Goal: Task Accomplishment & Management: Use online tool/utility

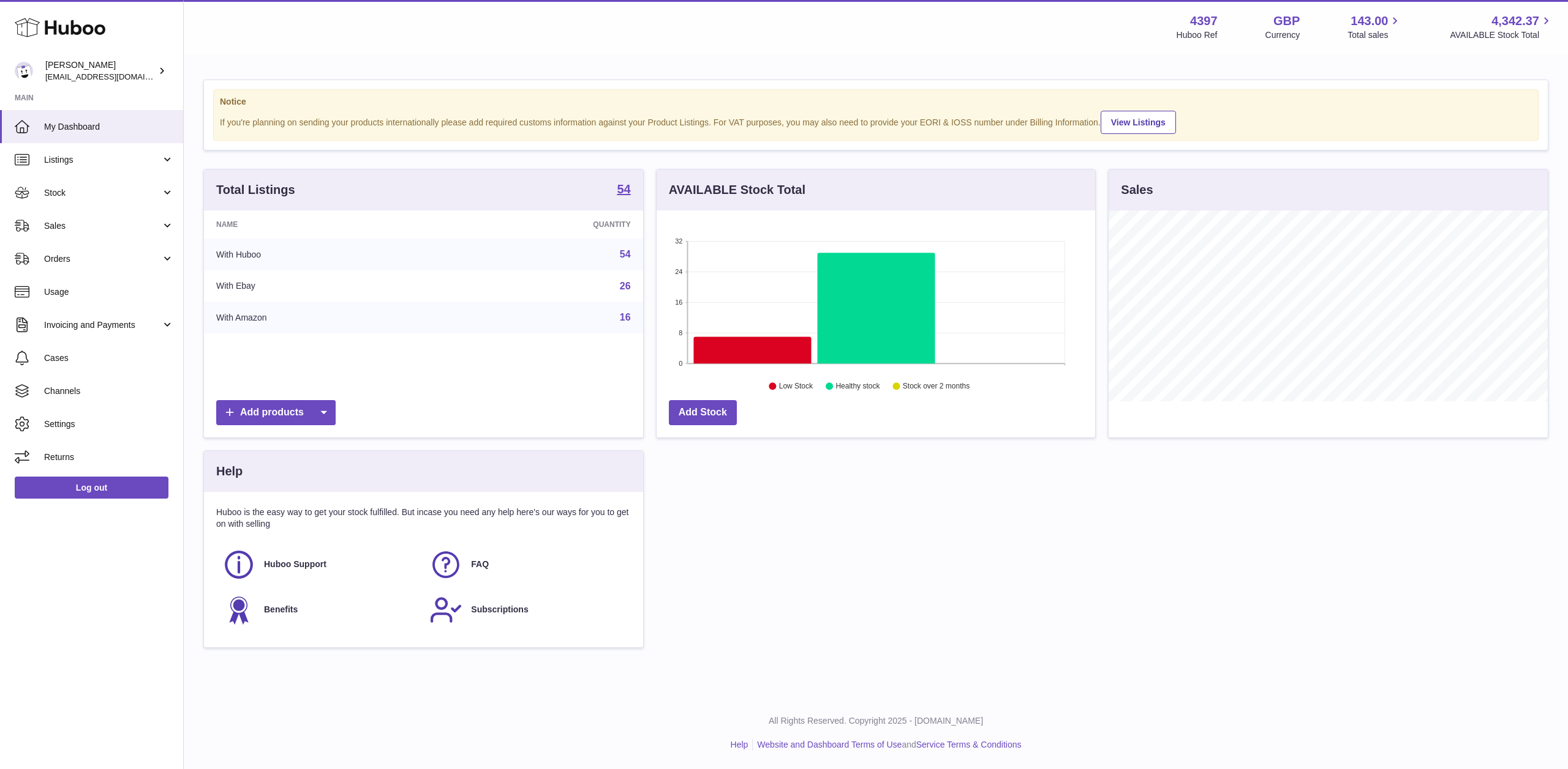
scroll to position [191, 438]
click at [50, 219] on link "Sales" at bounding box center [92, 226] width 183 height 33
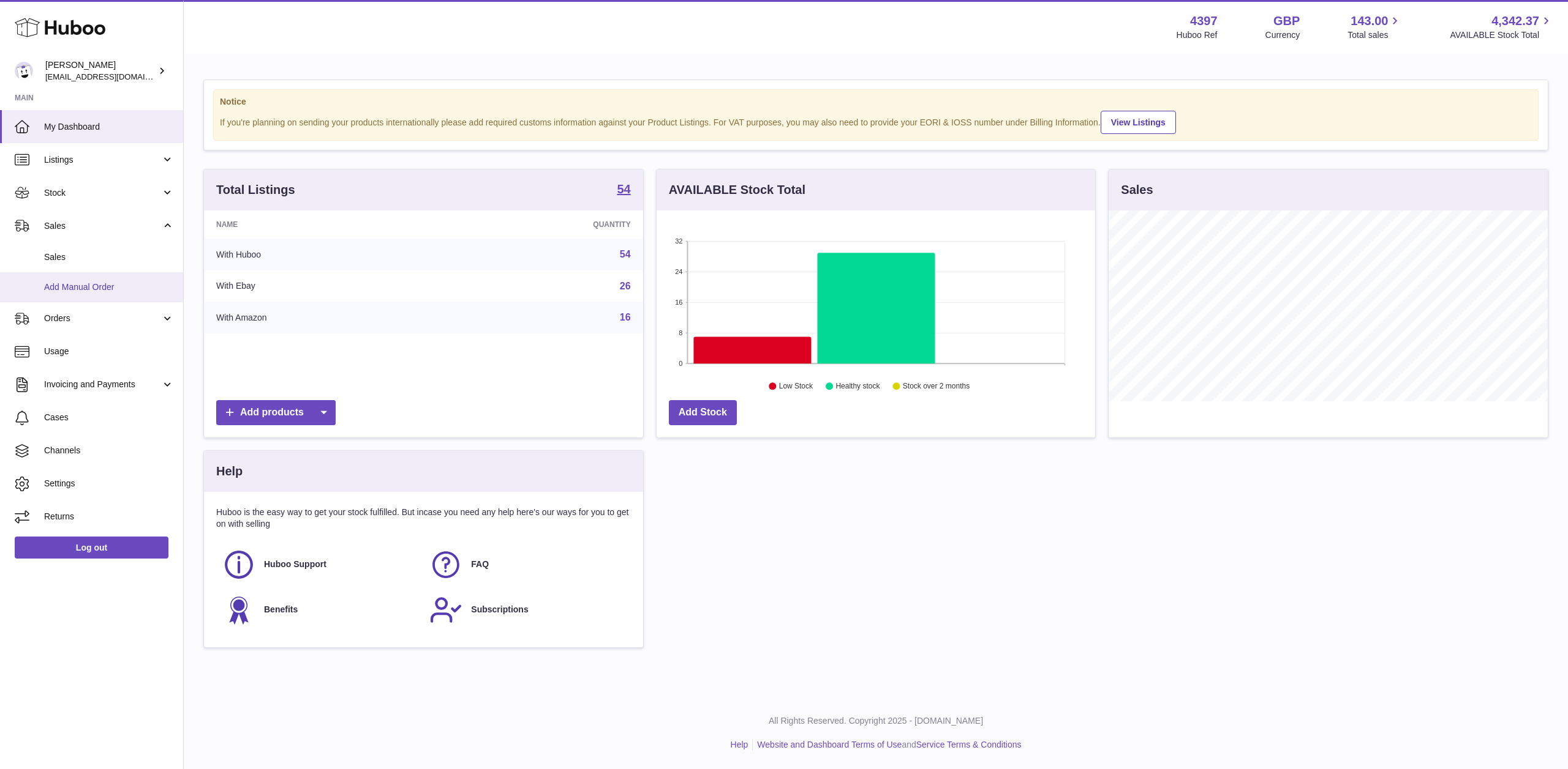
click at [62, 283] on span "Add Manual Order" at bounding box center [109, 287] width 130 height 12
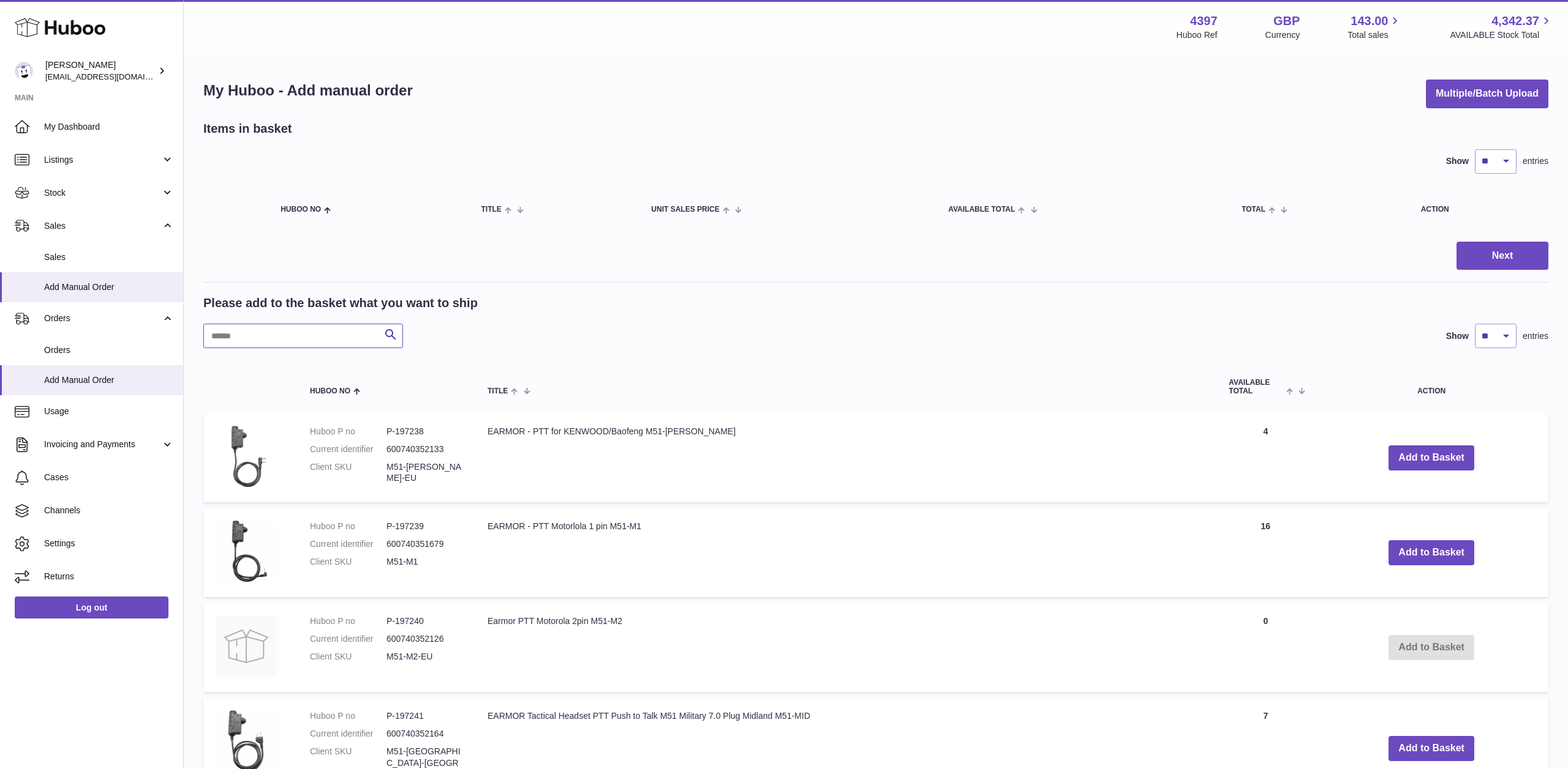
click at [262, 345] on input "text" at bounding box center [303, 336] width 200 height 24
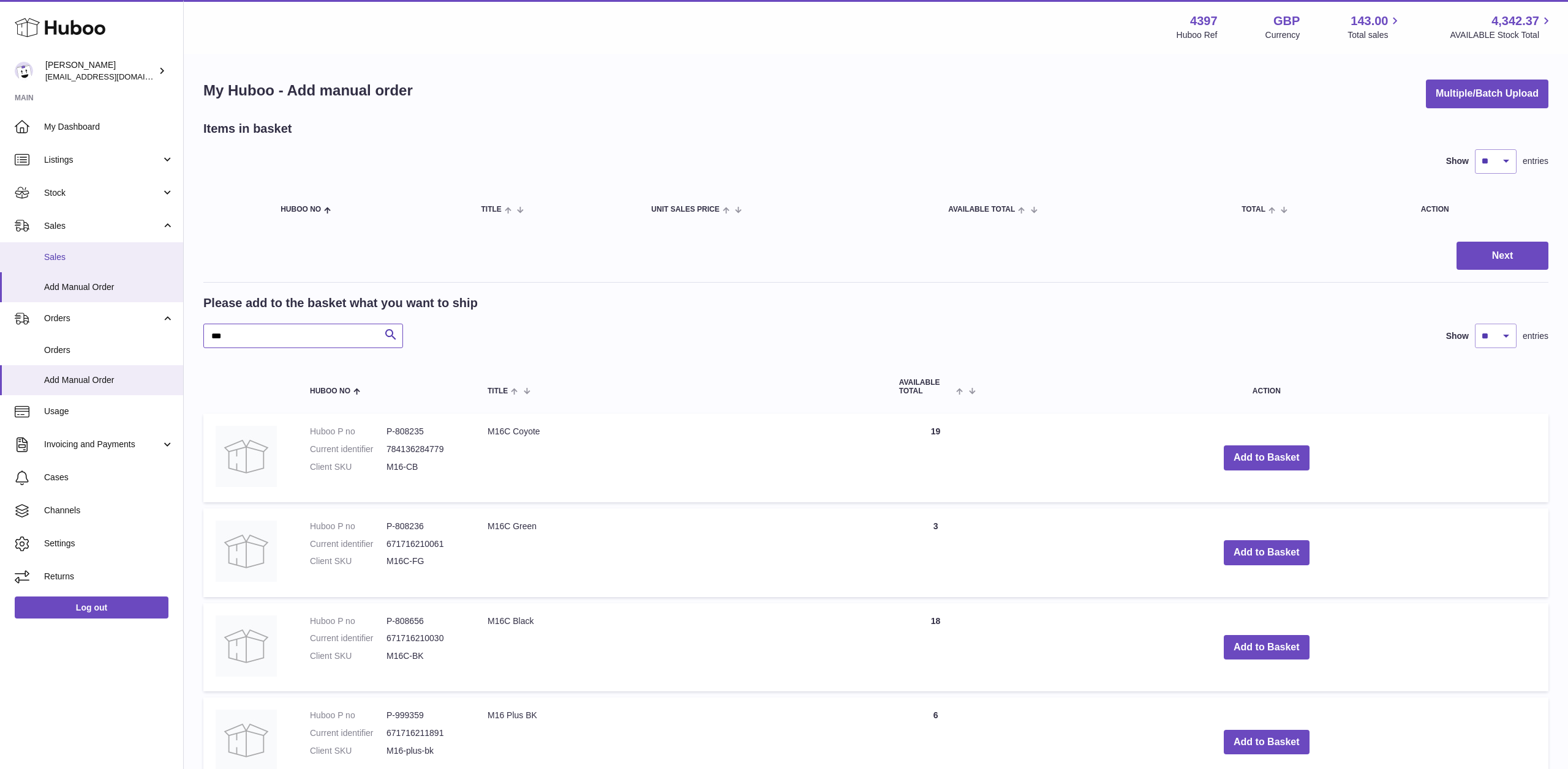
type input "***"
click at [74, 263] on link "Sales" at bounding box center [92, 257] width 183 height 30
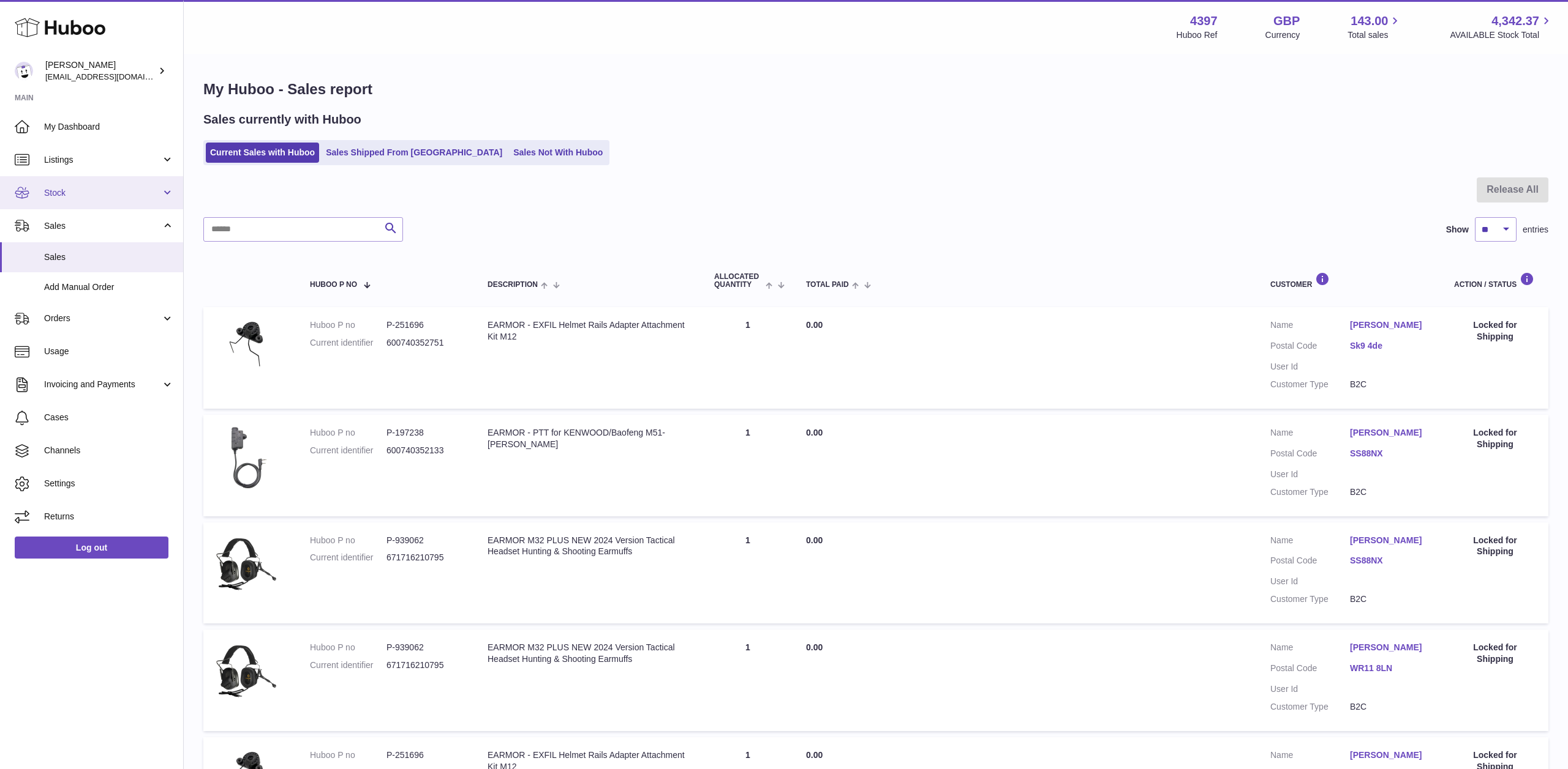
click at [88, 191] on span "Stock" at bounding box center [103, 192] width 117 height 12
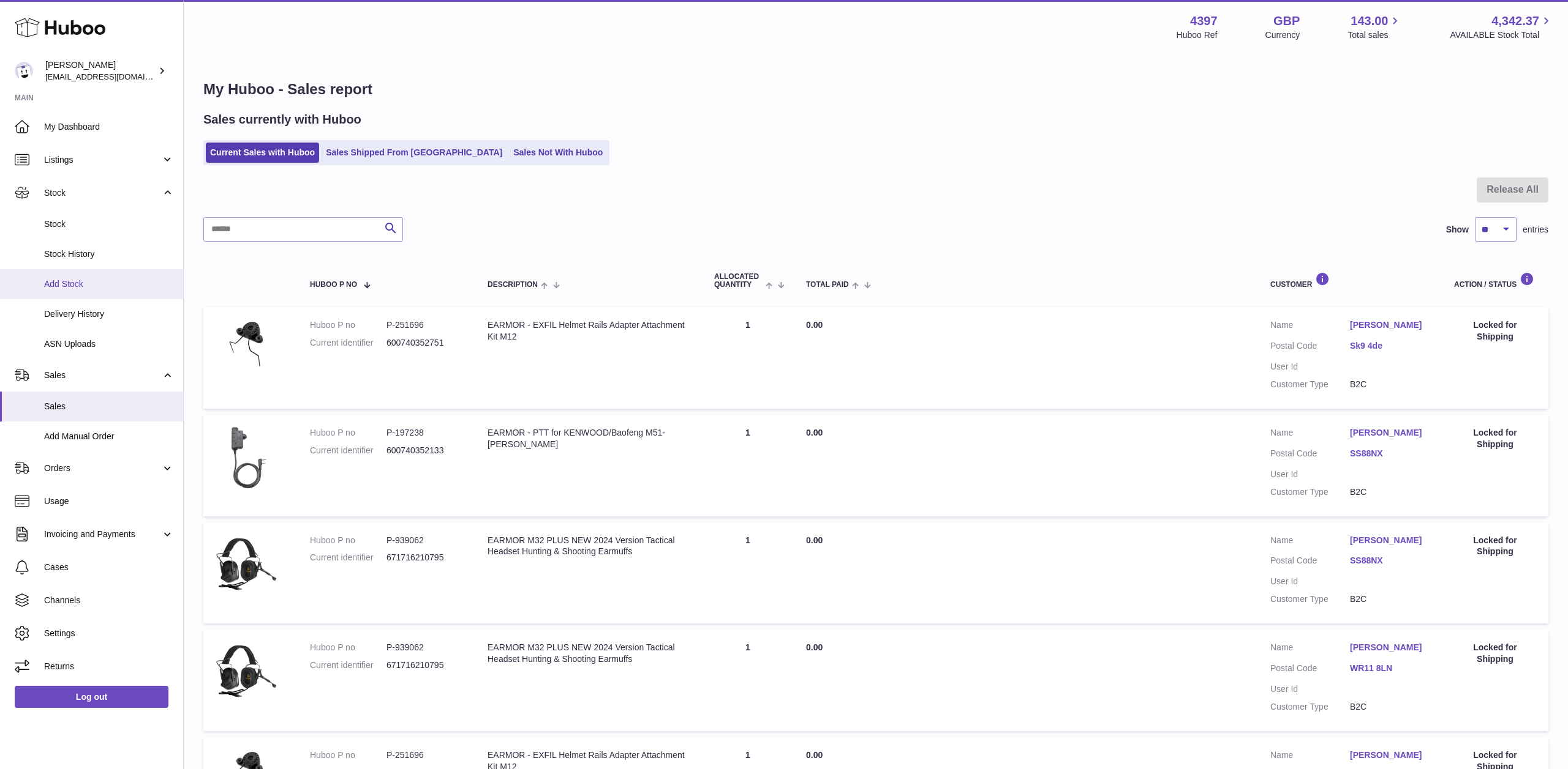
click at [103, 284] on span "Add Stock" at bounding box center [109, 284] width 130 height 12
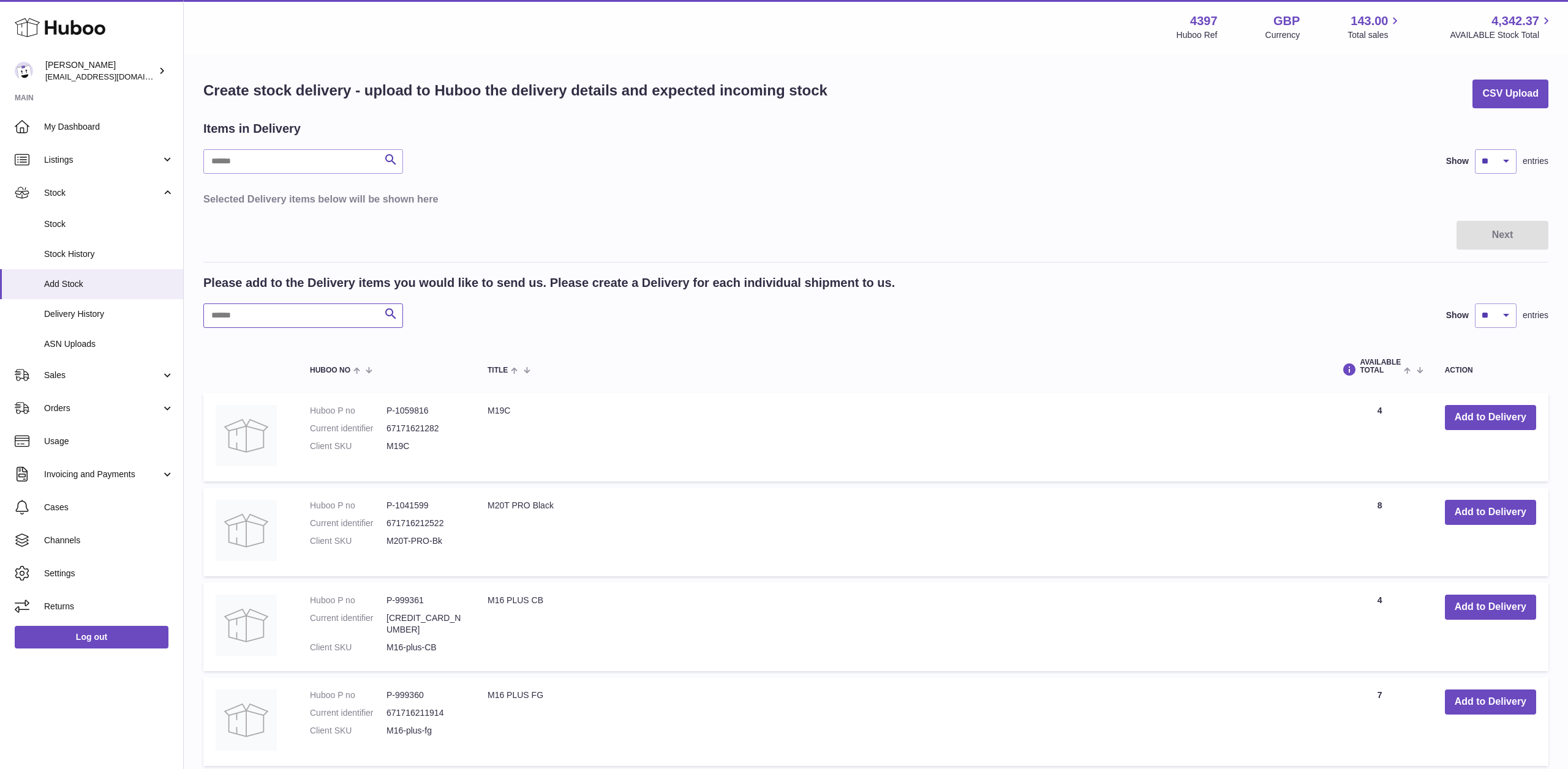
click at [245, 326] on input "text" at bounding box center [303, 316] width 200 height 24
type input "*"
type input "********"
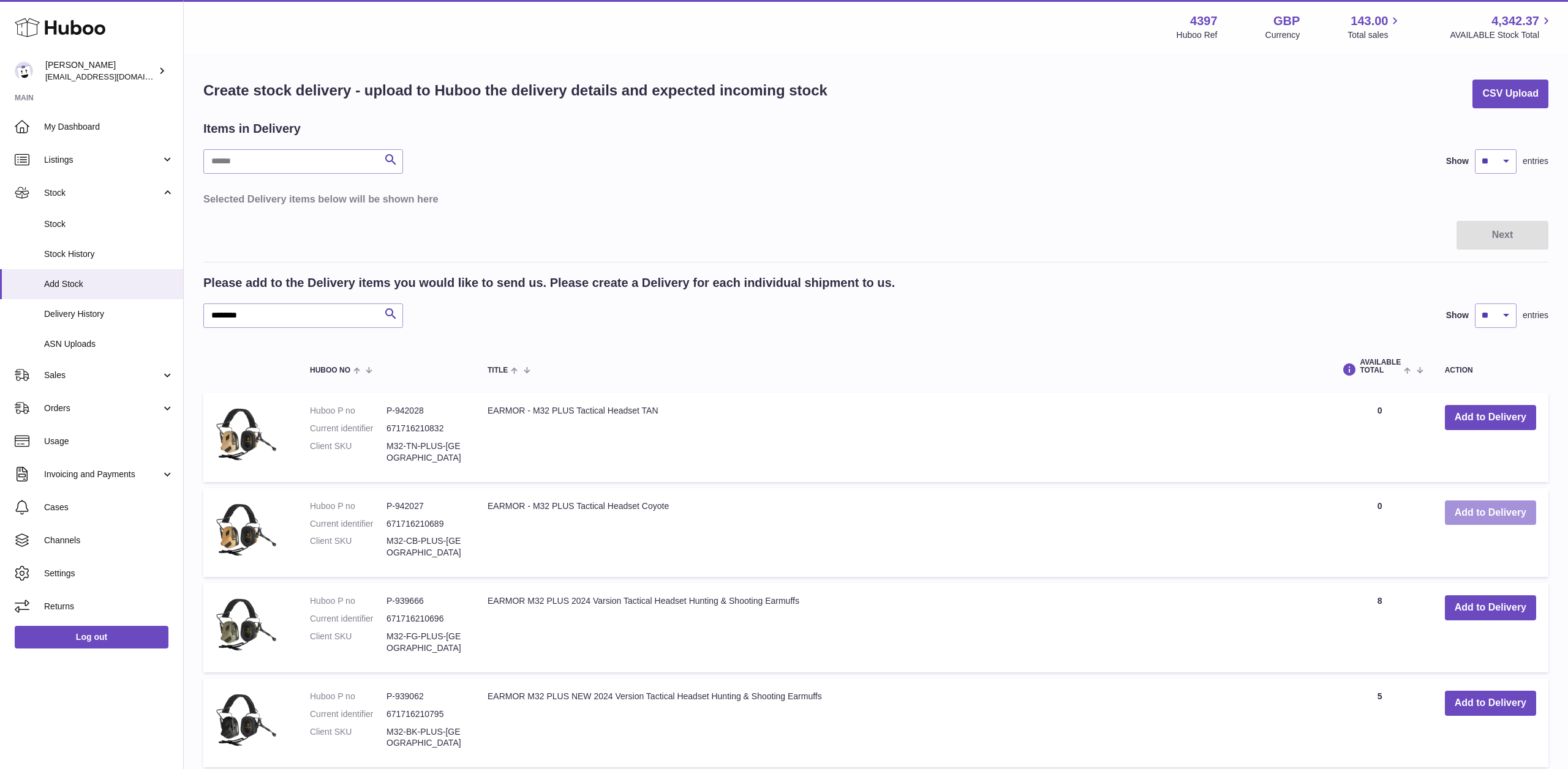
click at [1470, 517] on button "Add to Delivery" at bounding box center [1490, 513] width 92 height 25
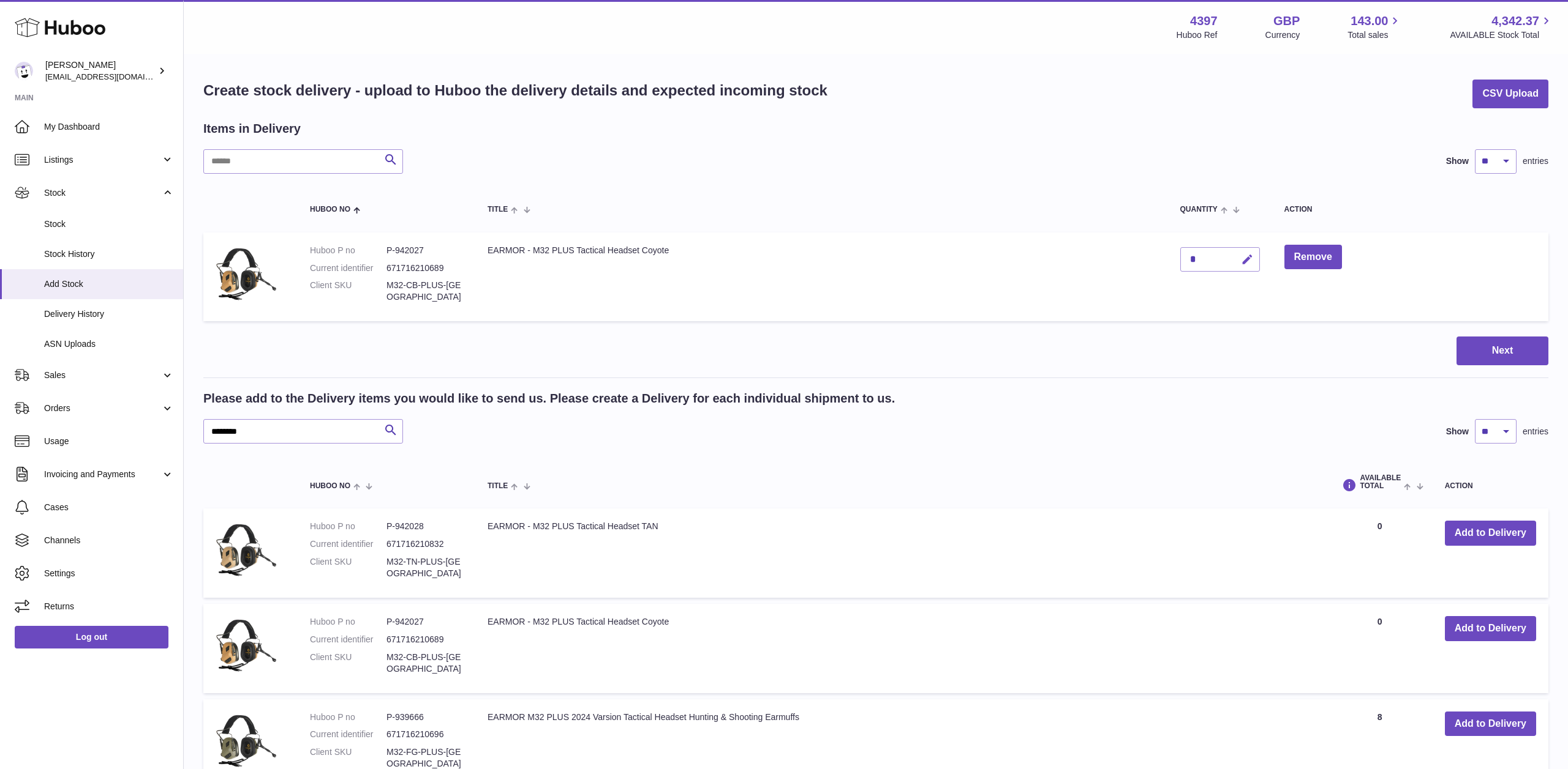
click at [1243, 254] on icon "button" at bounding box center [1247, 259] width 13 height 13
click at [1200, 261] on input "*" at bounding box center [1220, 259] width 80 height 24
type input "**"
click at [1244, 264] on icon "submit" at bounding box center [1248, 259] width 11 height 11
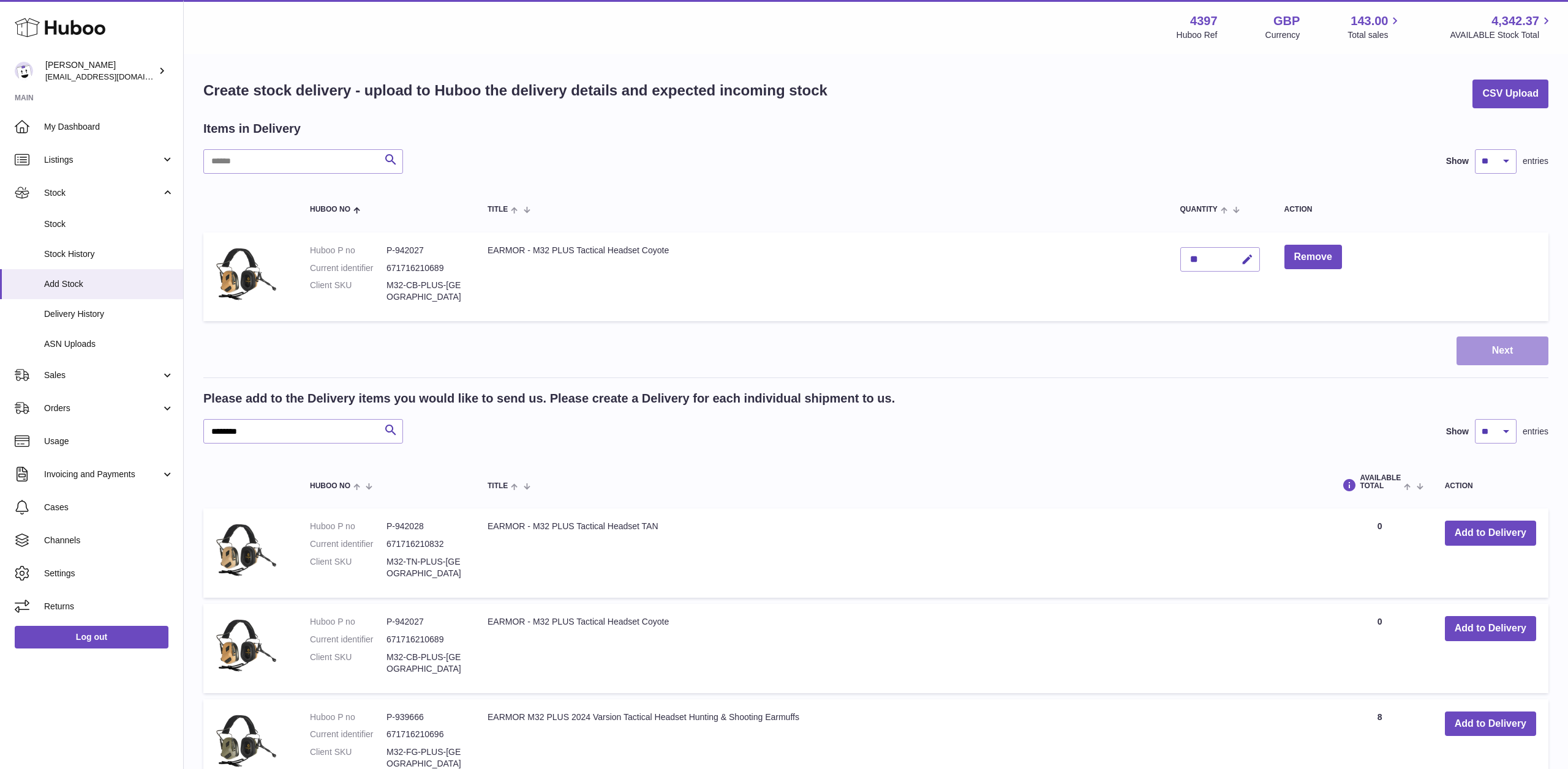
click at [1485, 358] on button "Next" at bounding box center [1502, 351] width 92 height 29
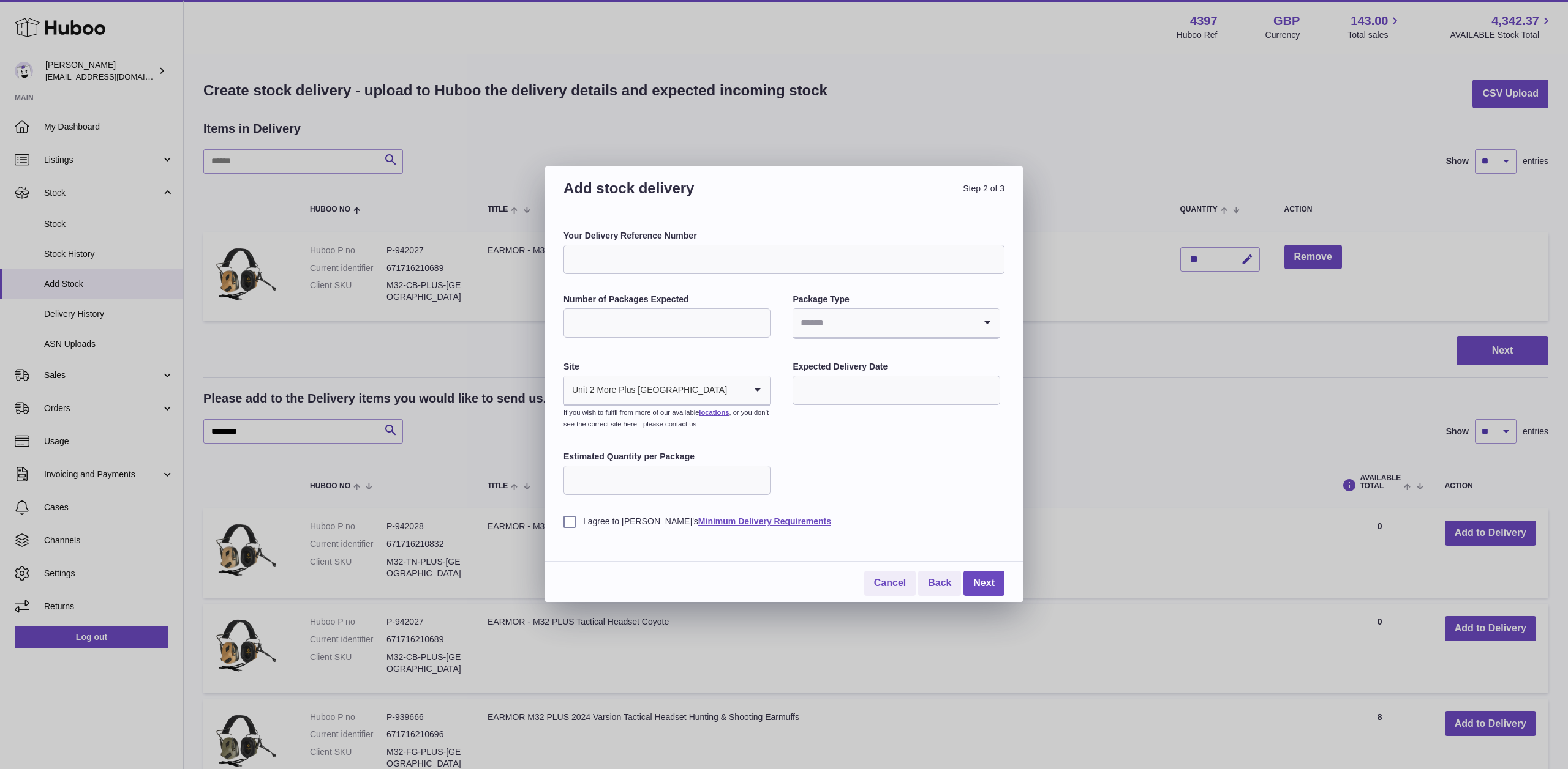
click at [649, 260] on input "Your Delivery Reference Number" at bounding box center [784, 259] width 441 height 29
type input "**********"
type input "*"
drag, startPoint x: 850, startPoint y: 404, endPoint x: 749, endPoint y: 402, distance: 101.0
click at [843, 406] on li "Boxes" at bounding box center [896, 404] width 204 height 24
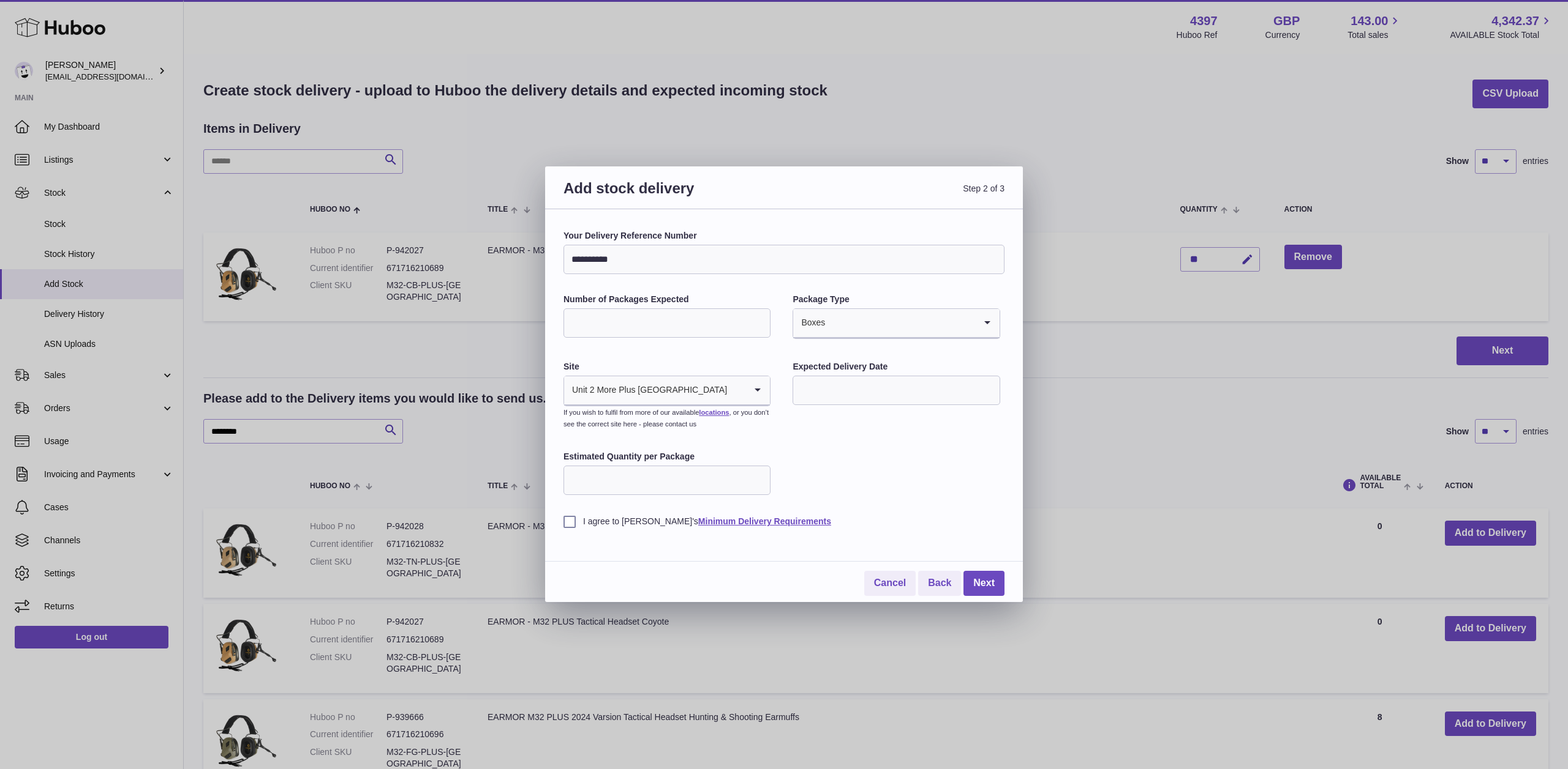
click at [869, 399] on input "text" at bounding box center [896, 390] width 207 height 29
click at [861, 517] on span "15" at bounding box center [861, 516] width 22 height 22
type input "**********"
click at [711, 476] on input "Estimated Quantity per Package" at bounding box center [667, 481] width 207 height 29
type input "**"
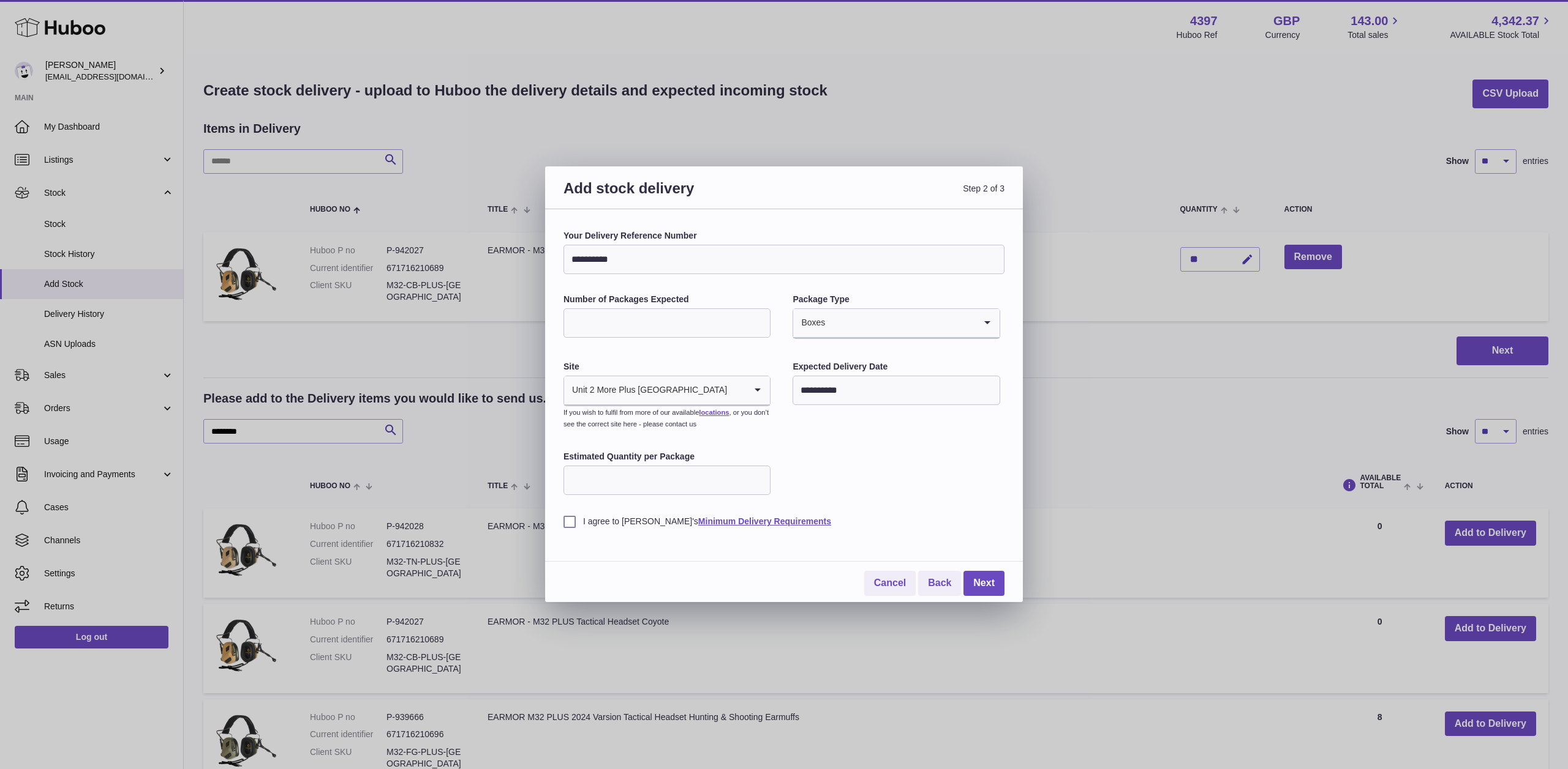
click at [586, 517] on label "I agree to Huboo's Minimum Delivery Requirements" at bounding box center [784, 521] width 441 height 12
drag, startPoint x: 984, startPoint y: 589, endPoint x: 967, endPoint y: 587, distance: 17.1
click at [984, 588] on link "Next" at bounding box center [983, 584] width 41 height 25
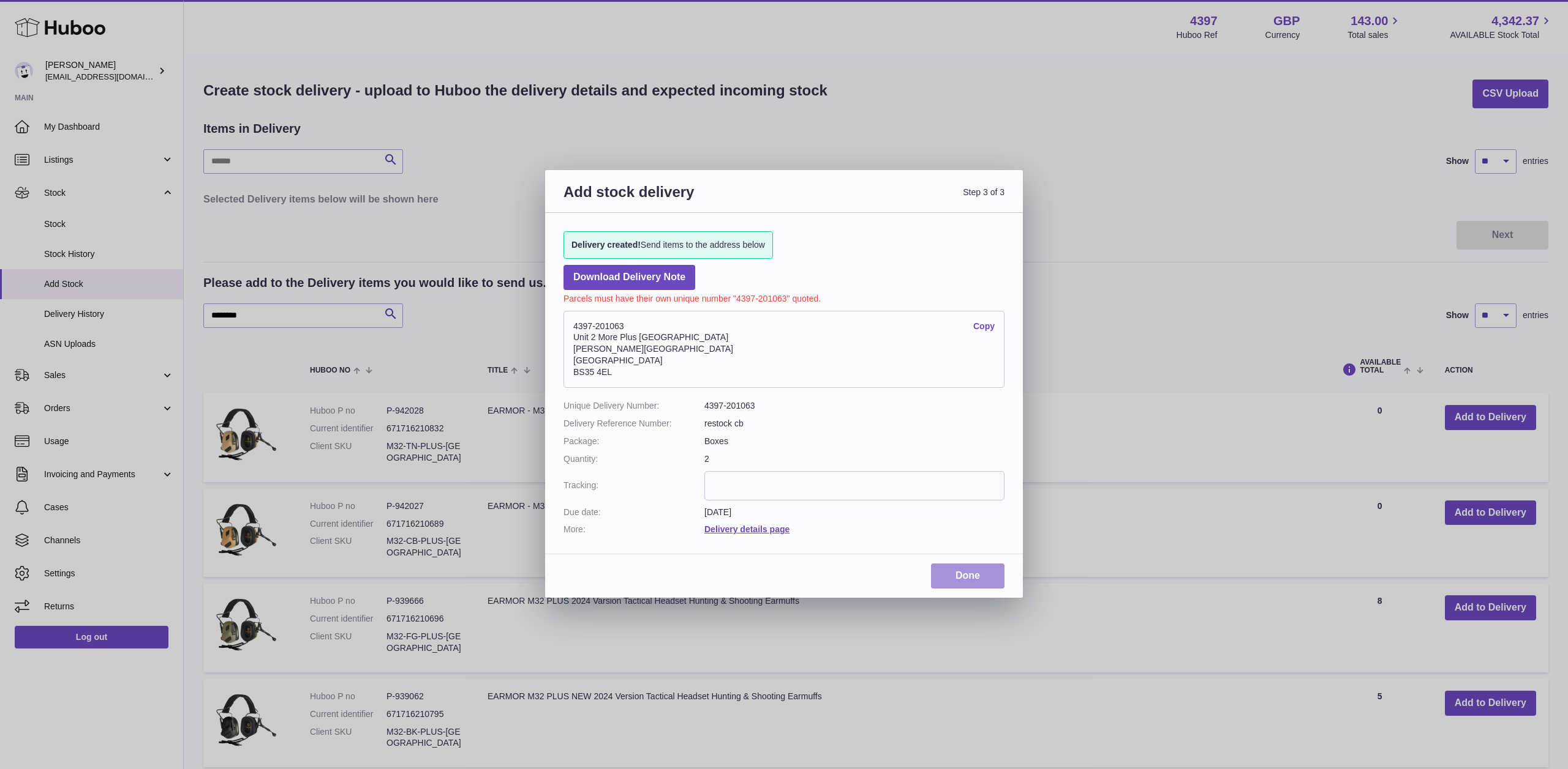
click at [990, 589] on link "Done" at bounding box center [967, 577] width 74 height 25
